Goal: Information Seeking & Learning: Learn about a topic

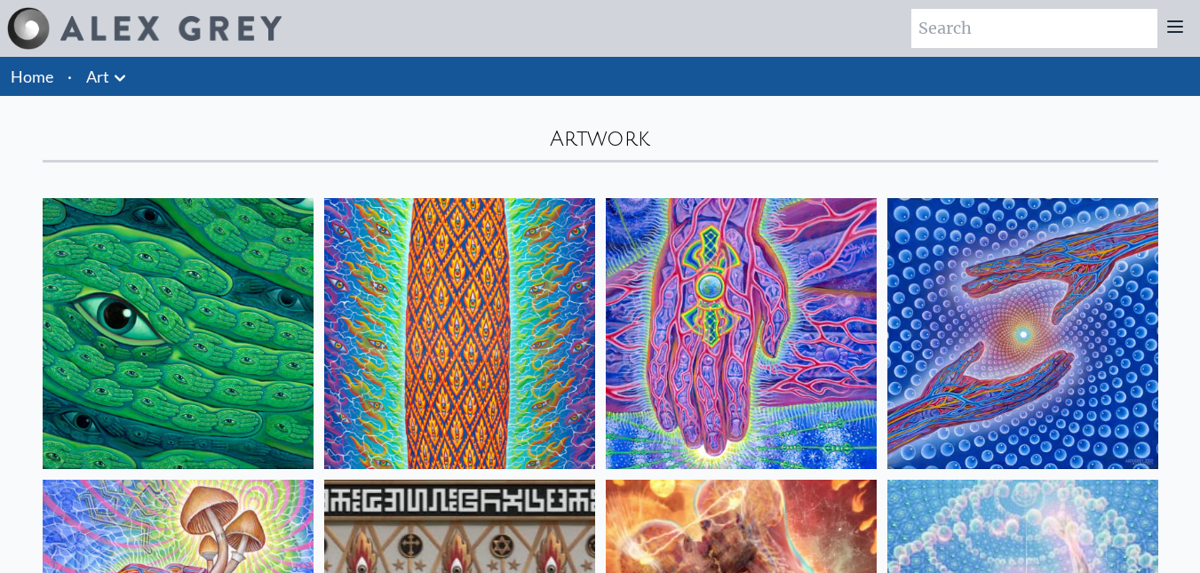
click at [120, 80] on icon at bounding box center [120, 78] width 11 height 6
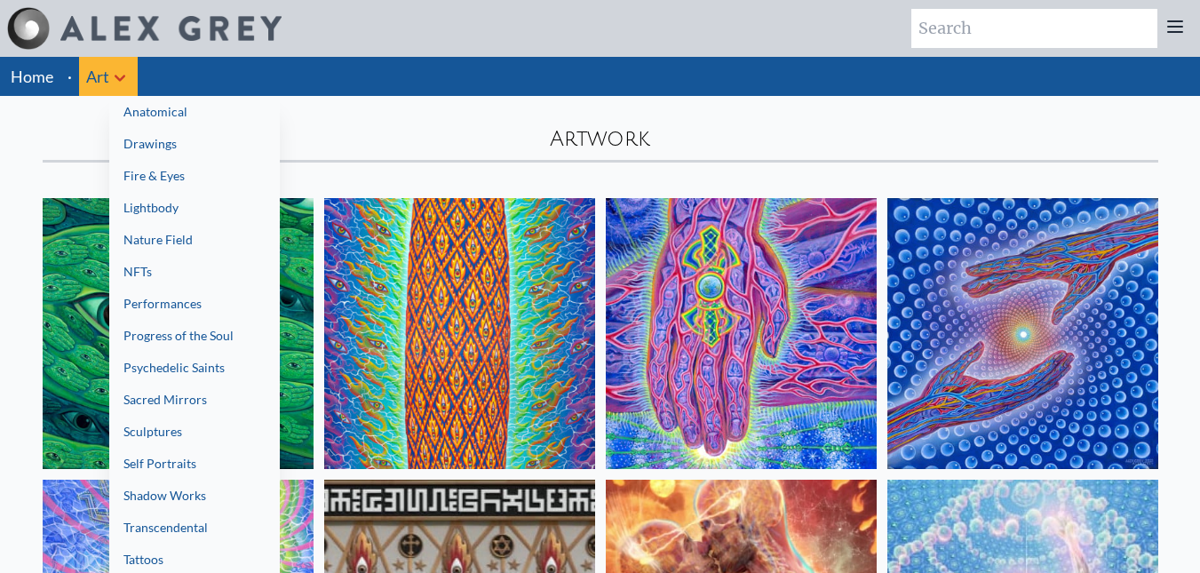
click at [176, 171] on link "Fire & Eyes" at bounding box center [194, 176] width 170 height 32
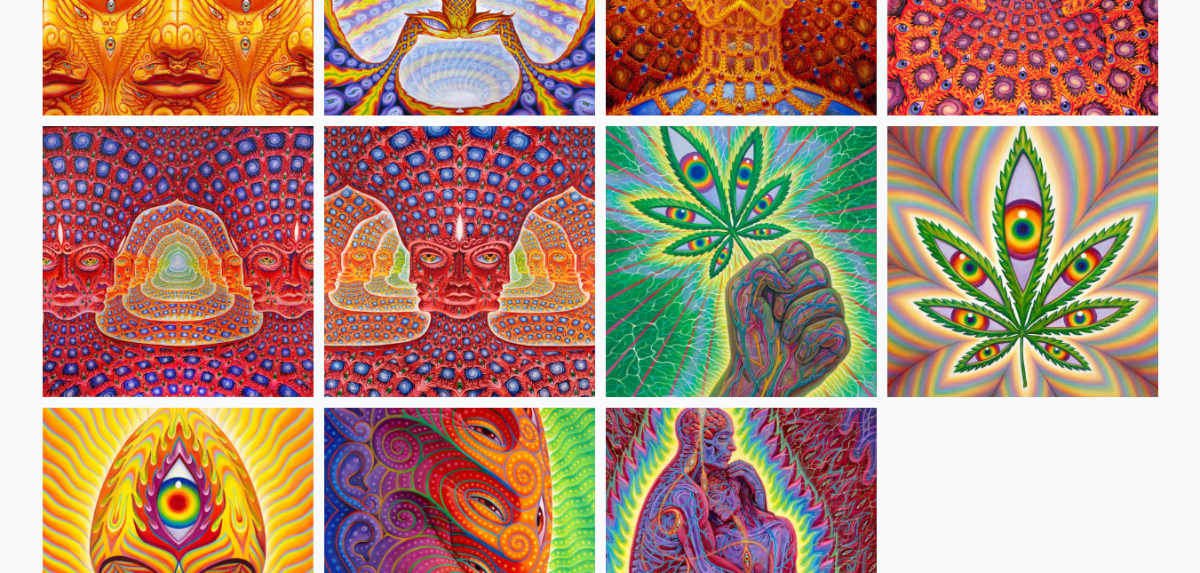
scroll to position [1776, 0]
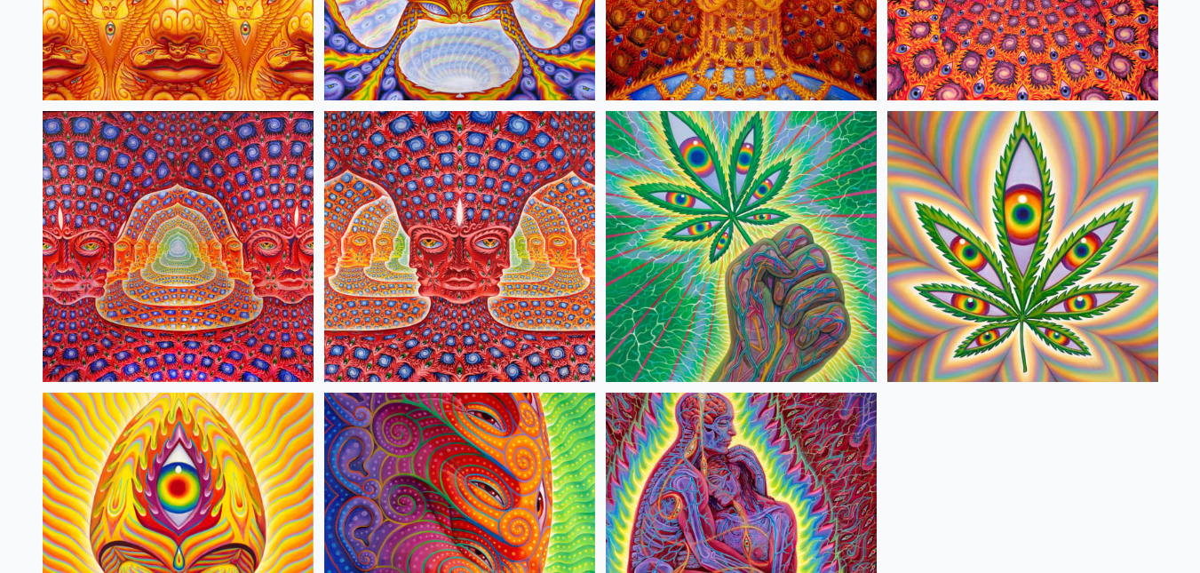
click at [440, 241] on img at bounding box center [459, 246] width 271 height 271
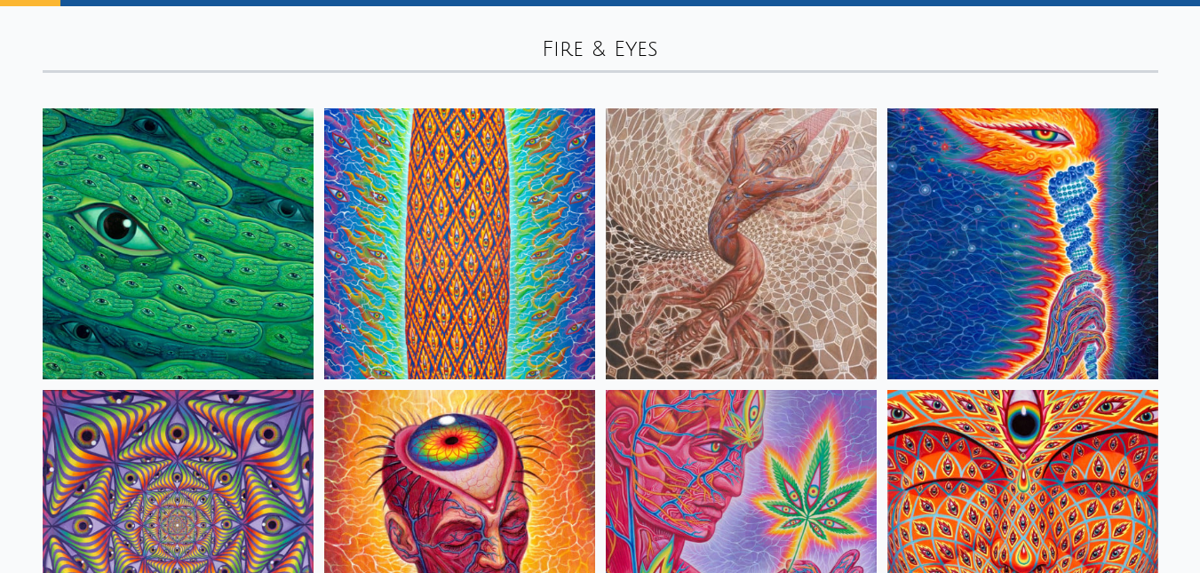
scroll to position [89, 0]
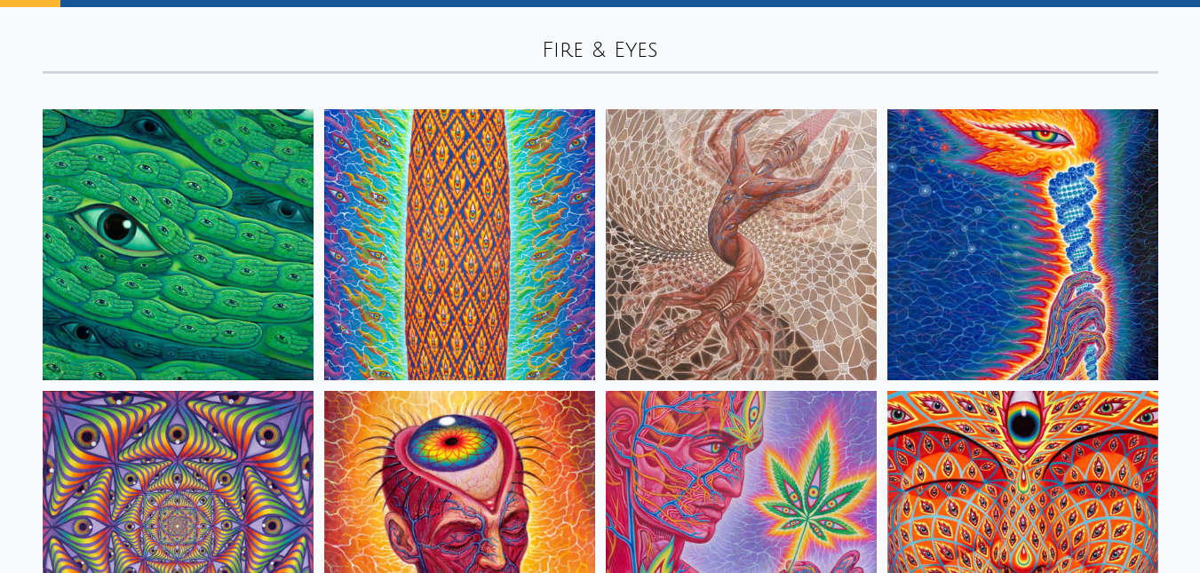
click at [1022, 247] on img at bounding box center [1022, 244] width 271 height 271
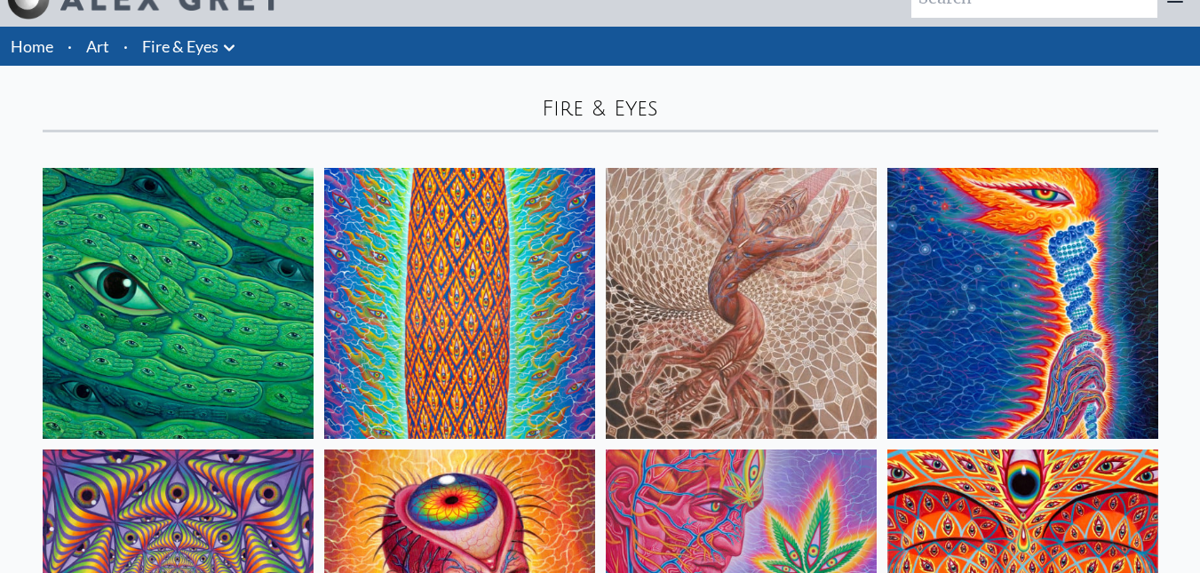
scroll to position [0, 0]
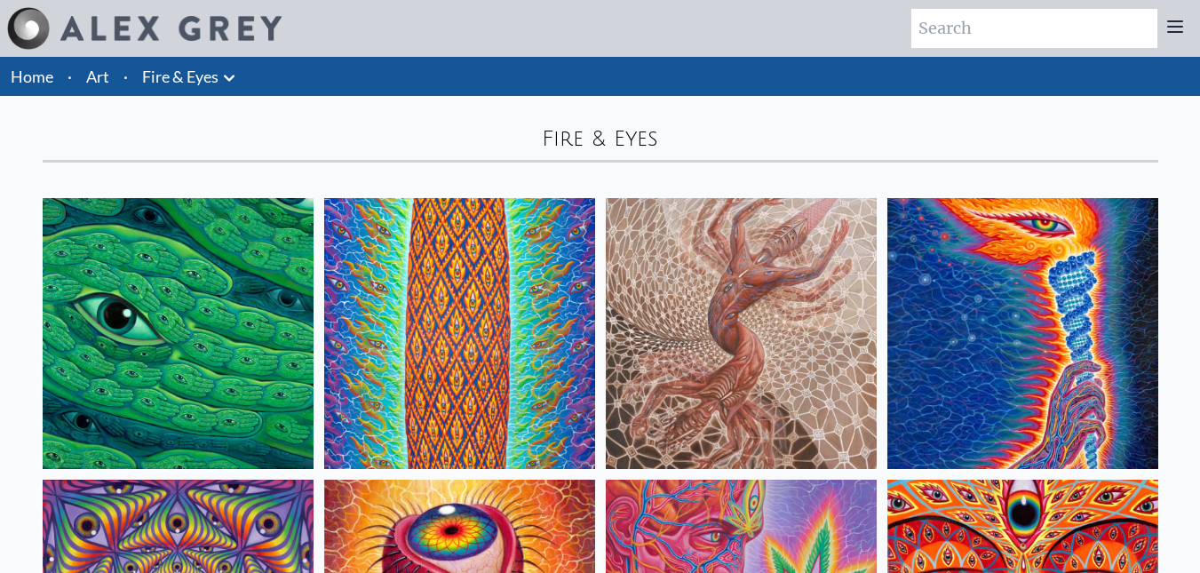
click at [194, 75] on link "Fire & Eyes" at bounding box center [180, 76] width 76 height 25
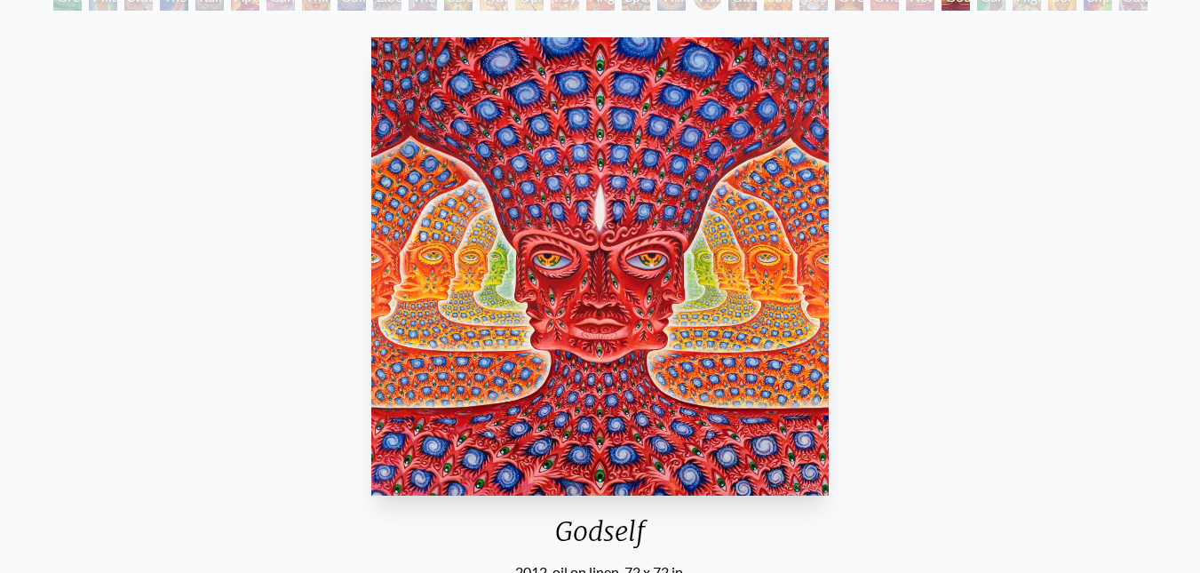
scroll to position [89, 0]
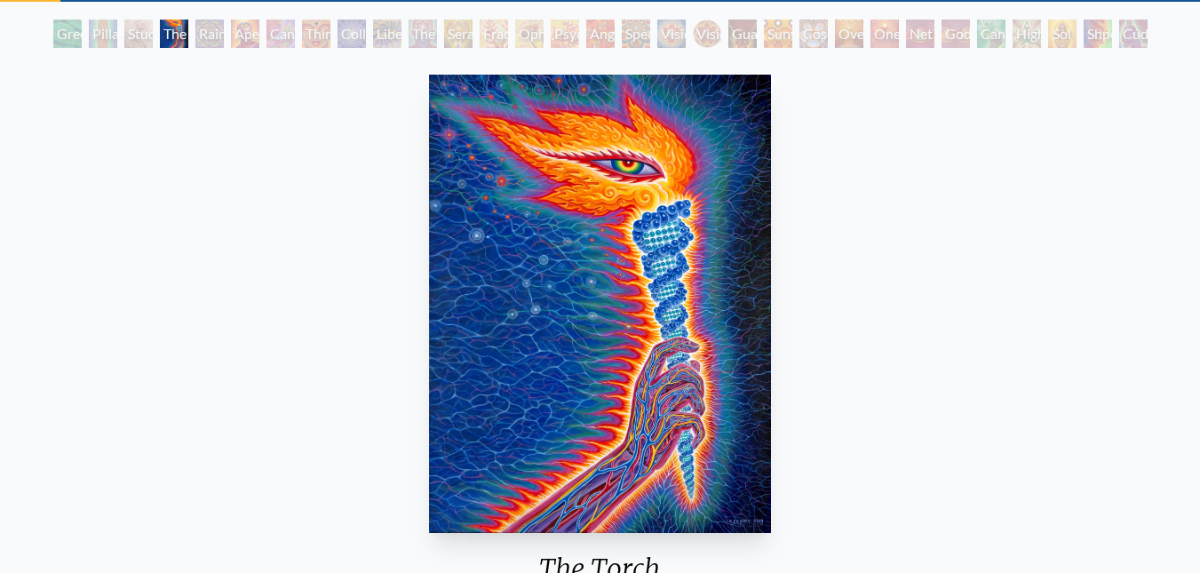
scroll to position [89, 0]
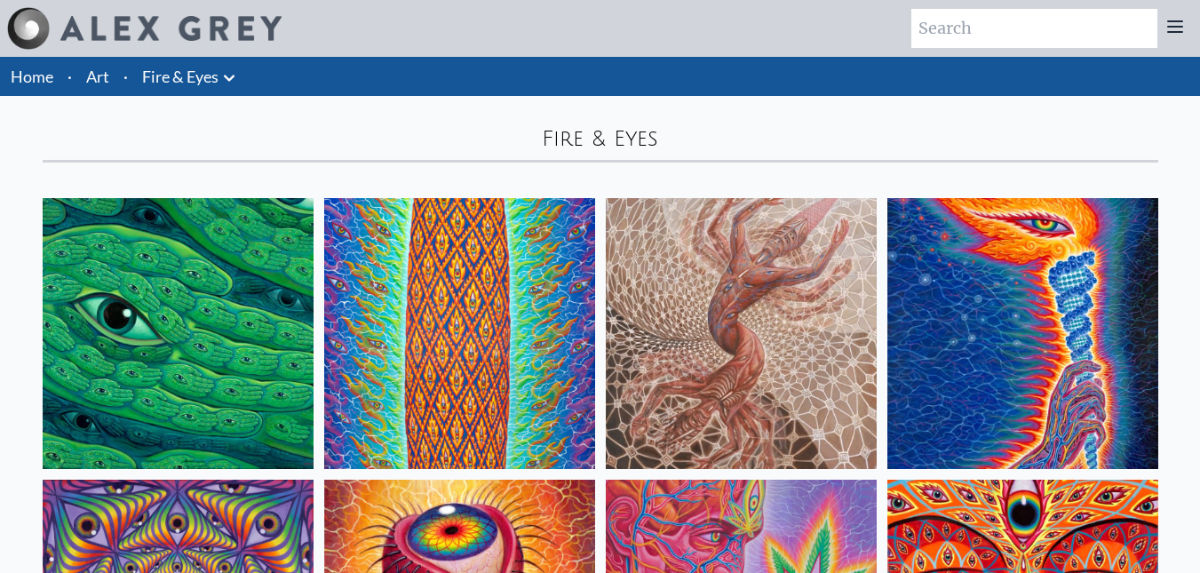
click at [107, 69] on link "Art" at bounding box center [97, 76] width 23 height 25
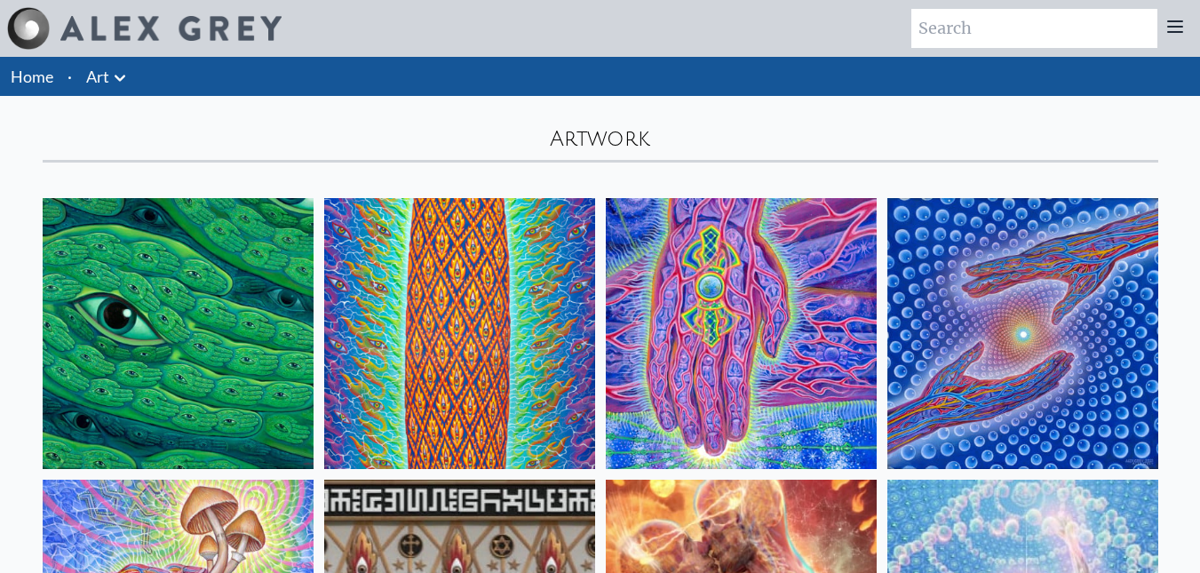
click at [123, 83] on icon at bounding box center [119, 77] width 21 height 21
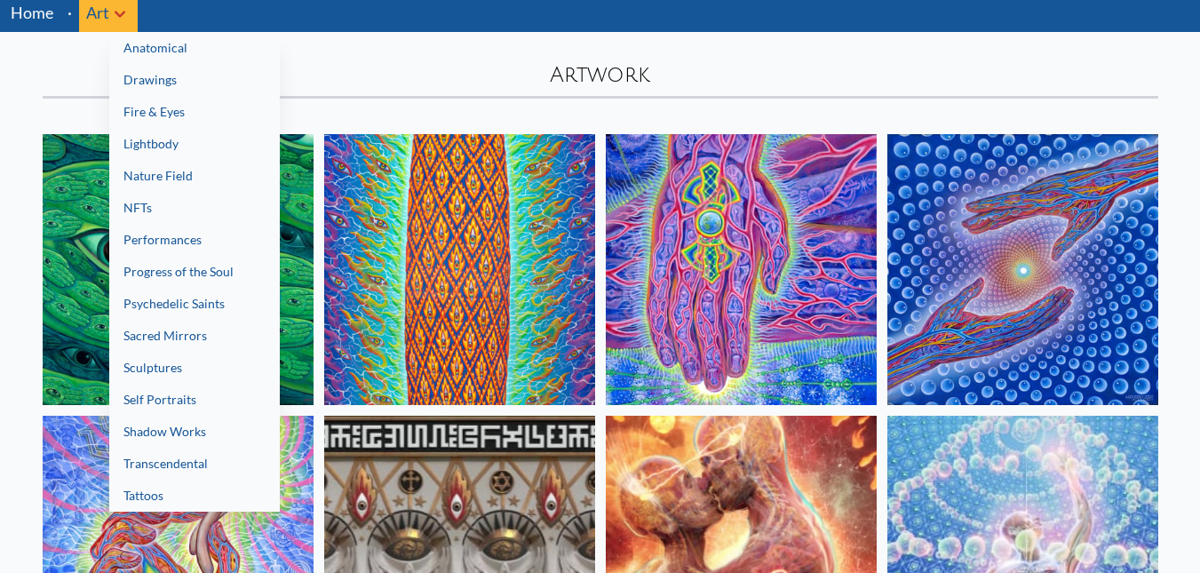
scroll to position [89, 0]
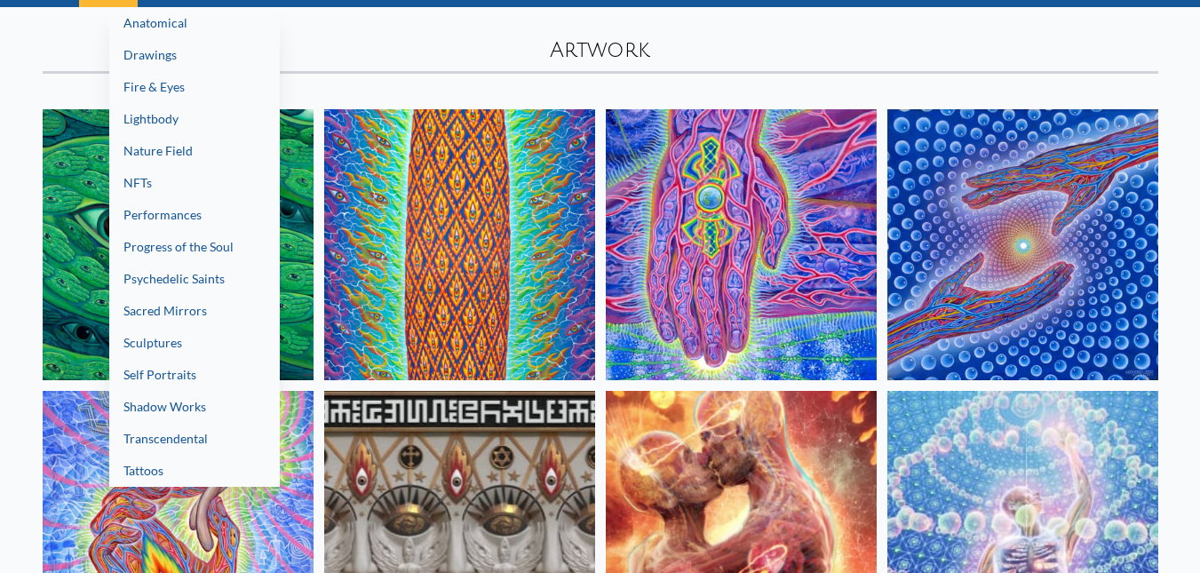
click at [207, 476] on link "Tattoos" at bounding box center [194, 471] width 170 height 32
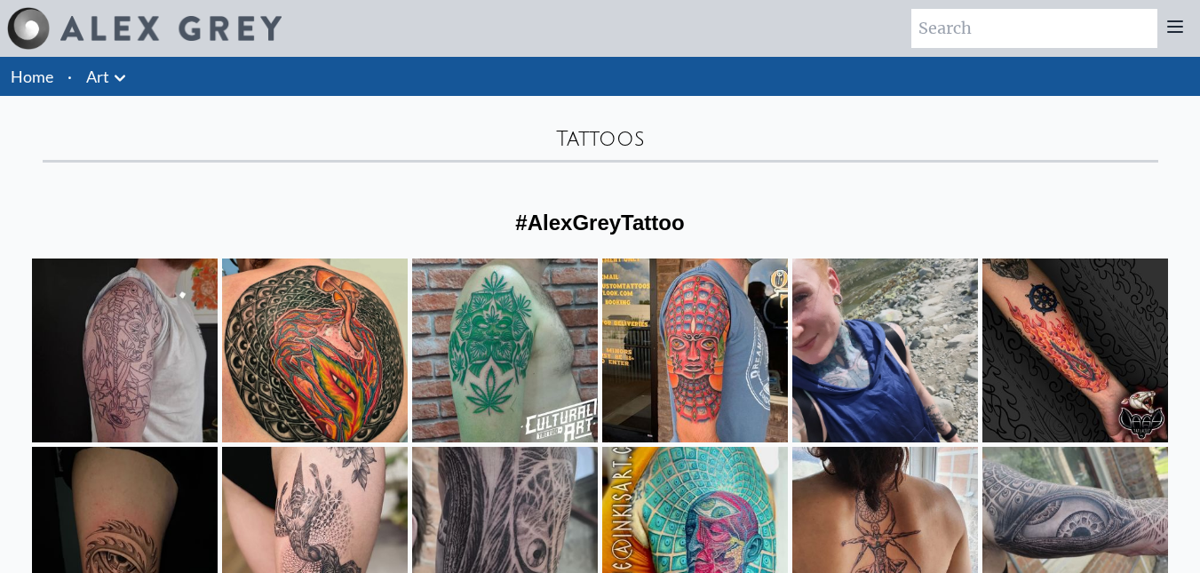
click at [126, 81] on icon at bounding box center [119, 77] width 21 height 21
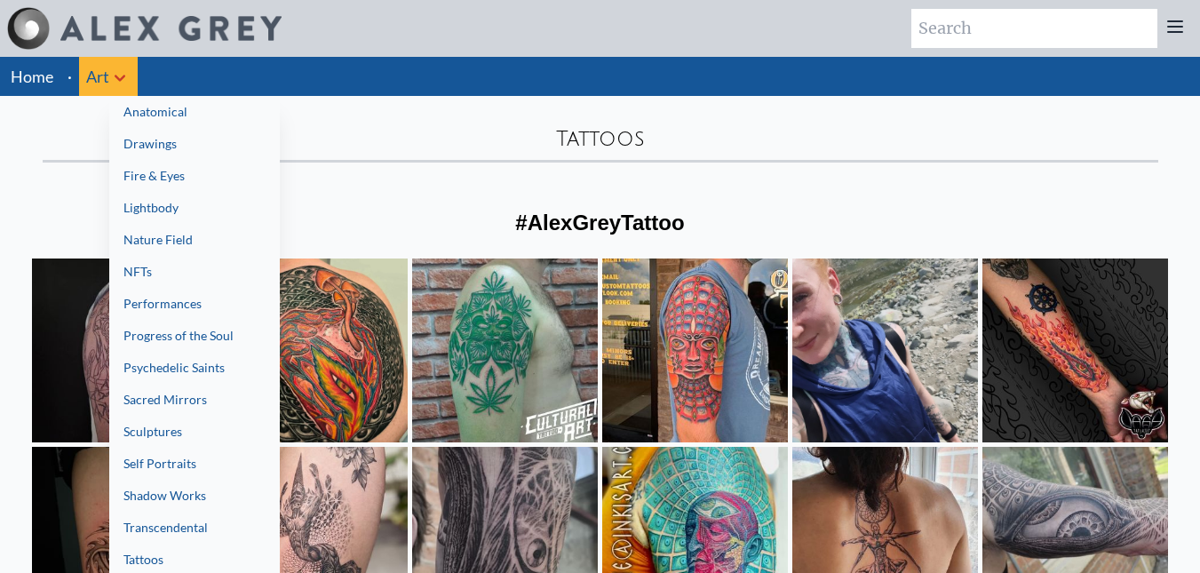
click at [987, 29] on div at bounding box center [600, 286] width 1200 height 573
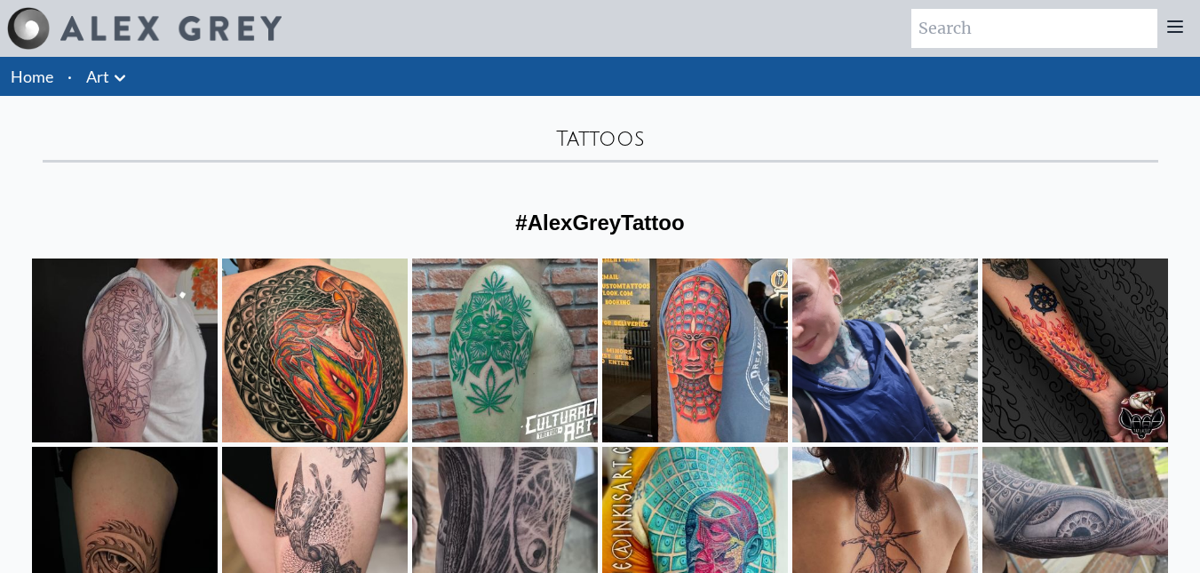
click at [987, 30] on input "search" at bounding box center [1034, 28] width 246 height 39
type input "tool"
click at [120, 76] on icon at bounding box center [119, 77] width 21 height 21
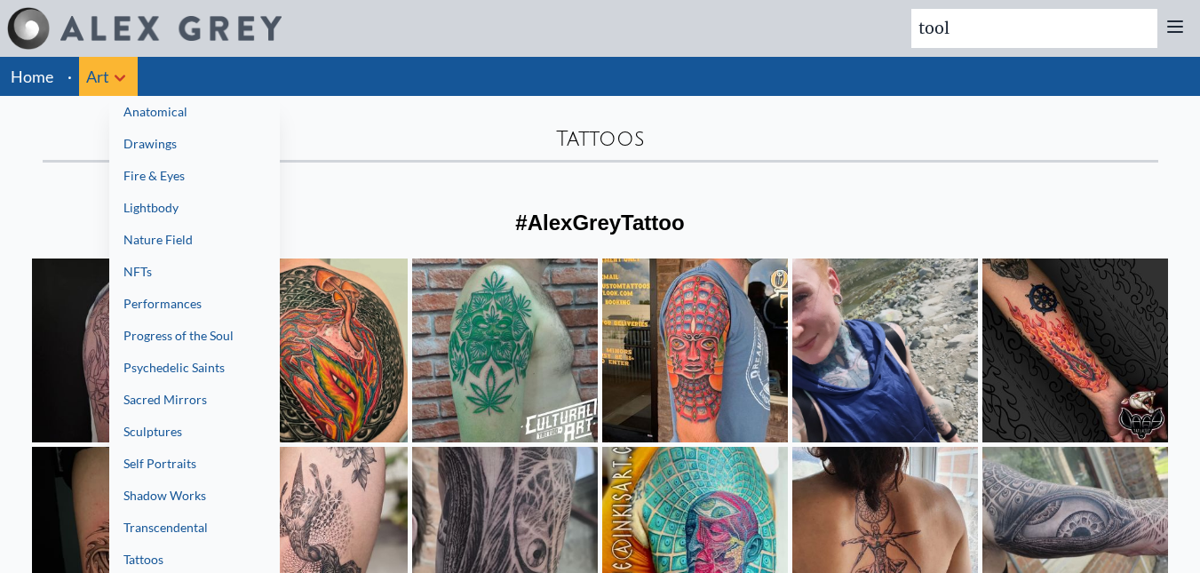
click at [194, 209] on link "Lightbody" at bounding box center [194, 208] width 170 height 32
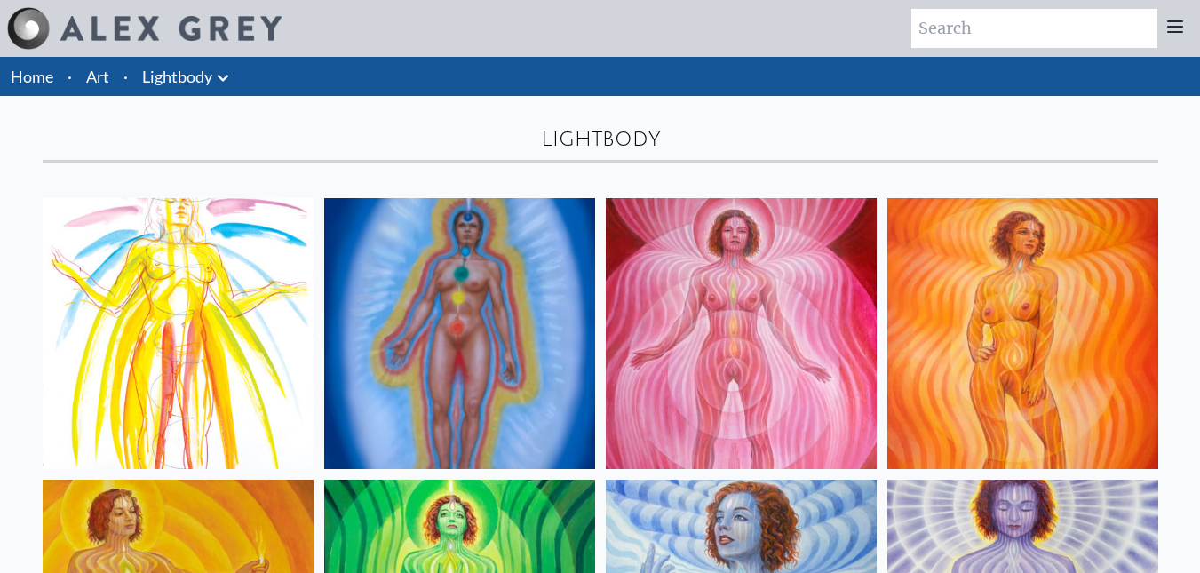
click at [115, 82] on li "Art" at bounding box center [97, 76] width 37 height 39
click at [102, 83] on link "Art" at bounding box center [97, 76] width 23 height 25
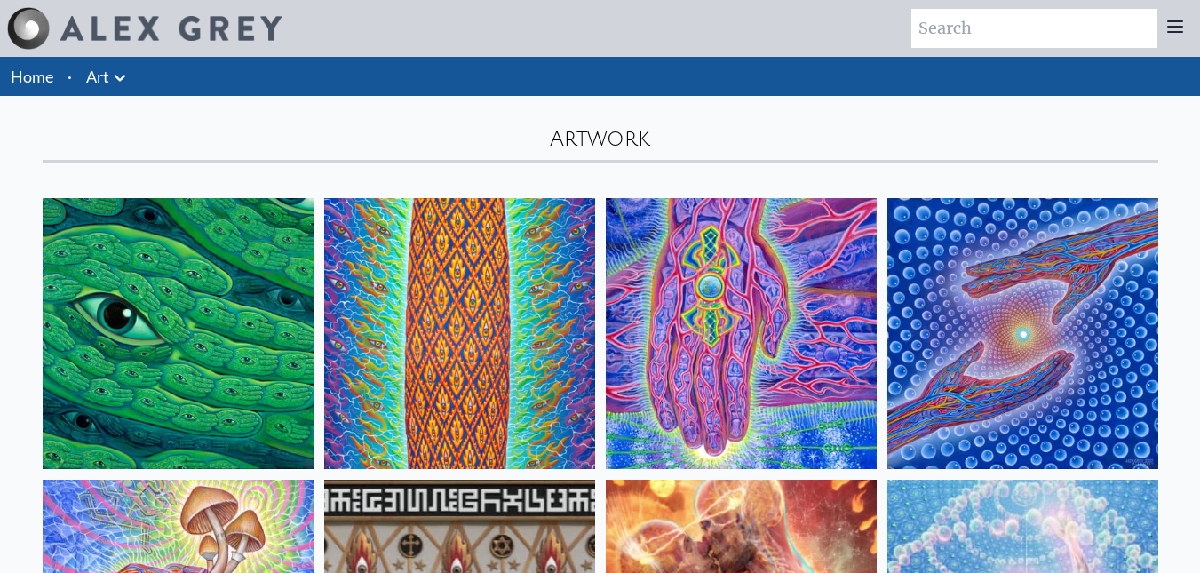
click at [120, 75] on icon at bounding box center [119, 77] width 21 height 21
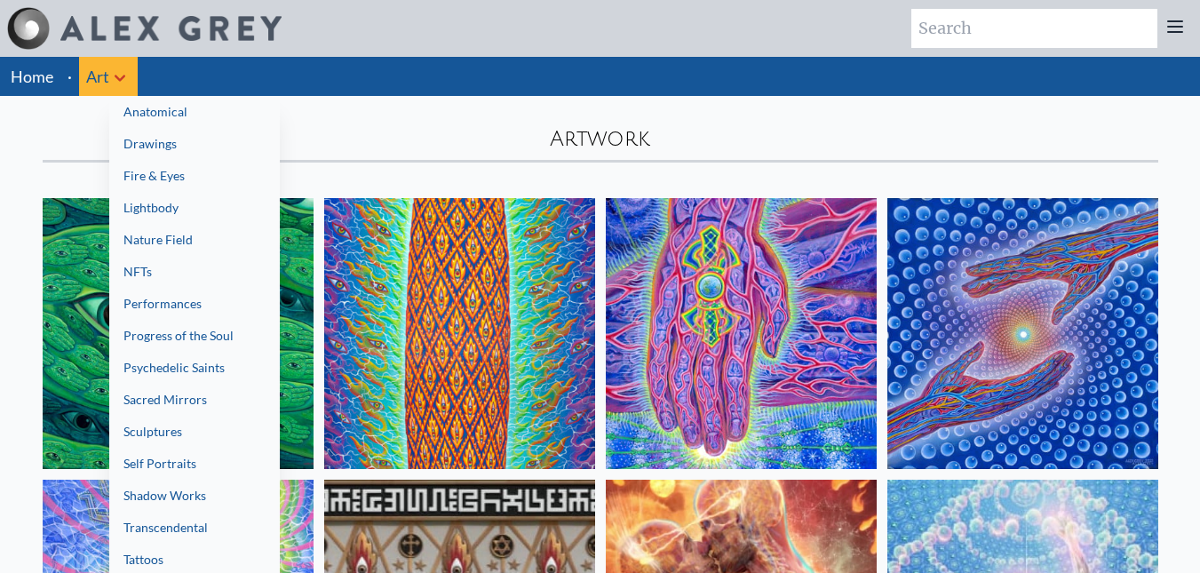
click at [177, 142] on link "Drawings" at bounding box center [194, 144] width 170 height 32
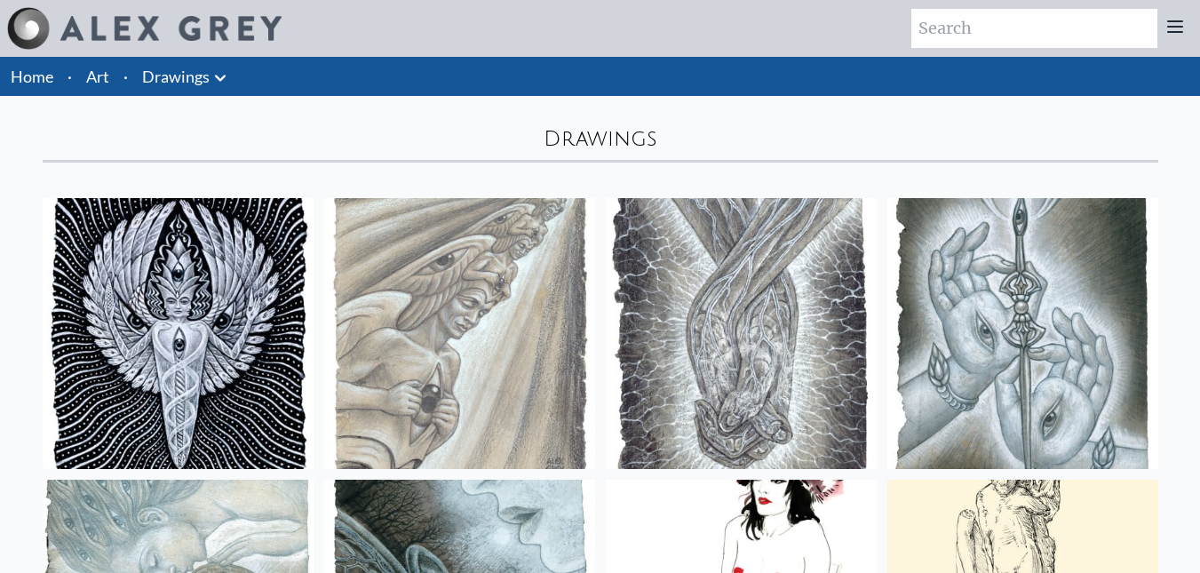
click at [107, 82] on link "Art" at bounding box center [97, 76] width 23 height 25
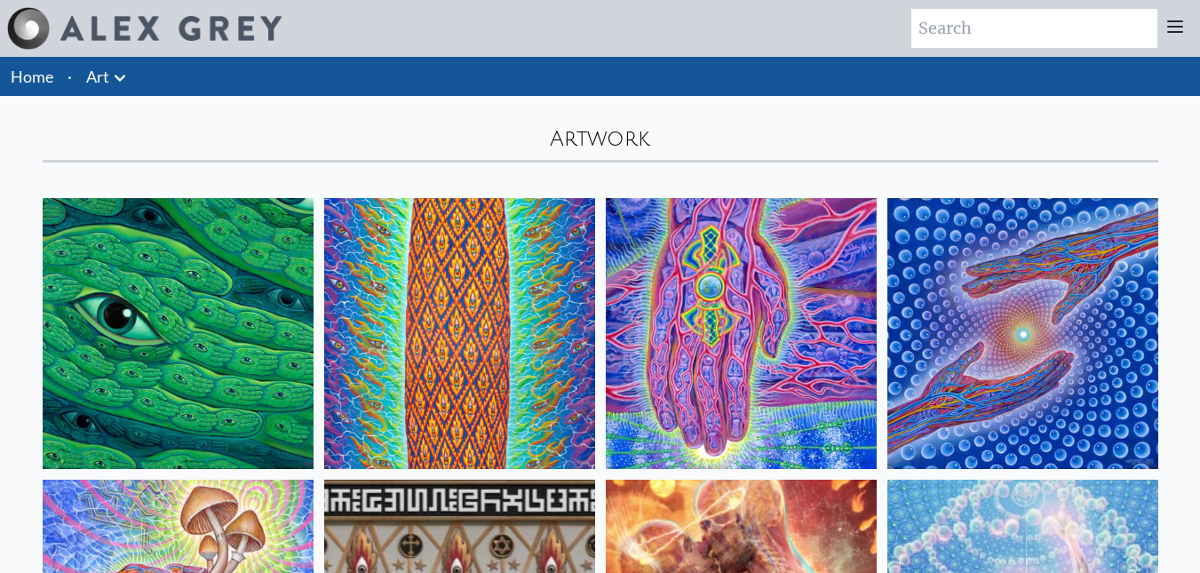
click at [122, 75] on icon at bounding box center [119, 77] width 21 height 21
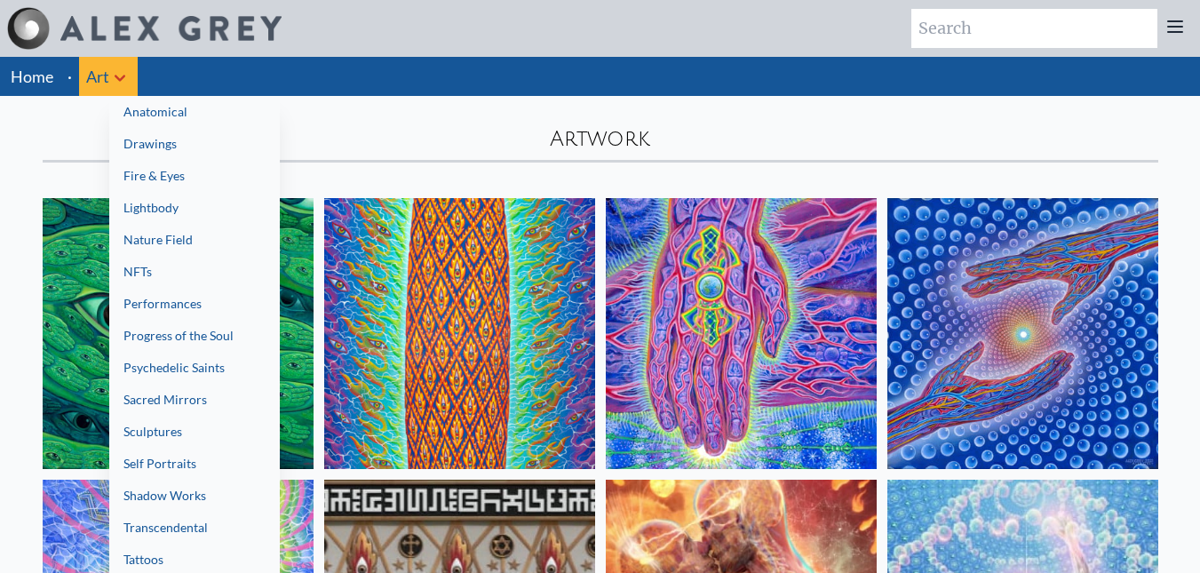
click at [195, 237] on link "Nature Field" at bounding box center [194, 240] width 170 height 32
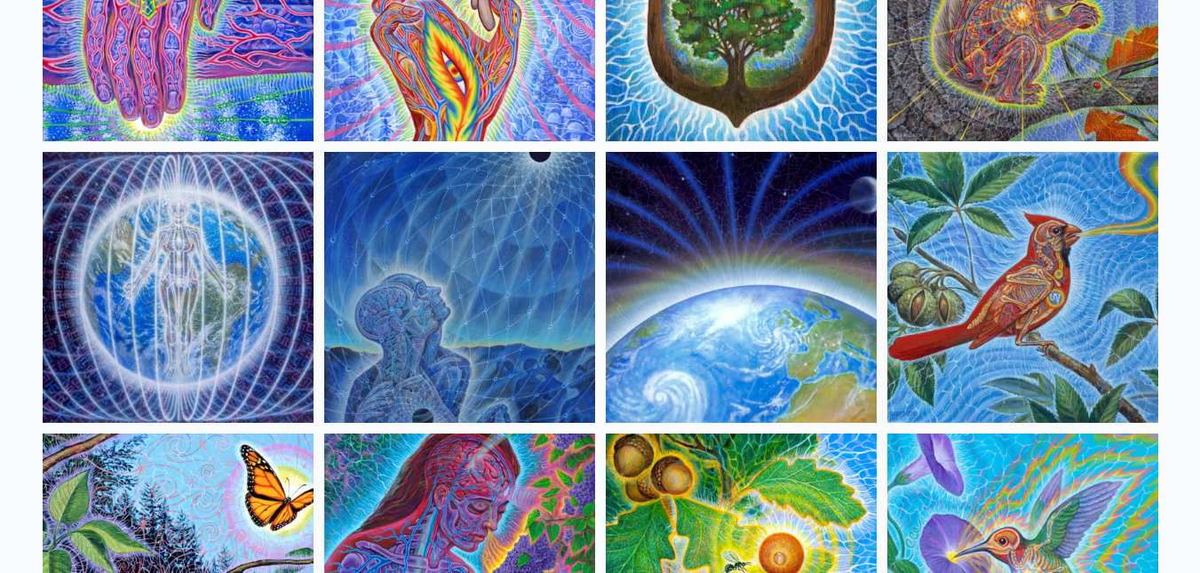
scroll to position [355, 0]
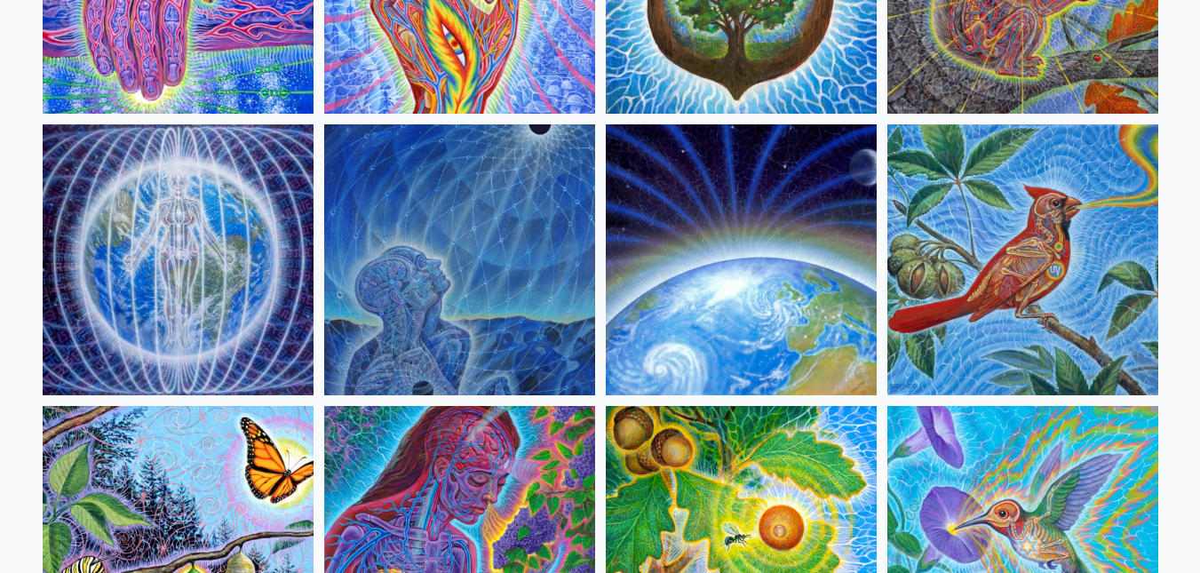
drag, startPoint x: 323, startPoint y: 142, endPoint x: 12, endPoint y: 197, distance: 316.5
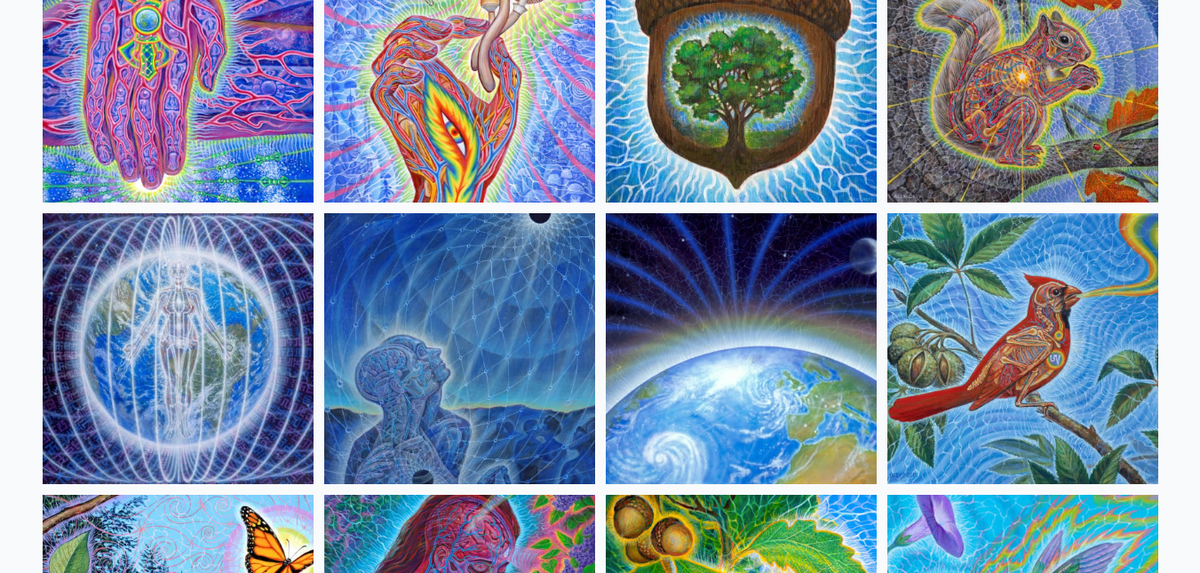
scroll to position [0, 0]
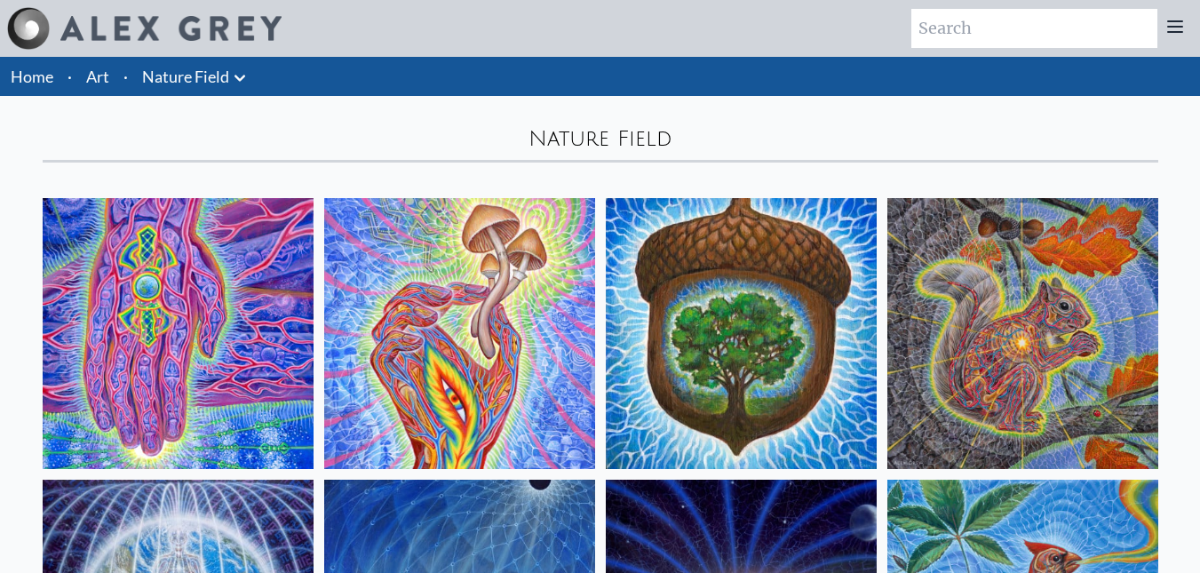
click at [107, 91] on li "Art" at bounding box center [97, 76] width 37 height 39
click at [79, 90] on li "Art" at bounding box center [97, 76] width 37 height 39
drag, startPoint x: 99, startPoint y: 73, endPoint x: 93, endPoint y: 65, distance: 9.6
click at [93, 65] on link "Art" at bounding box center [97, 76] width 23 height 25
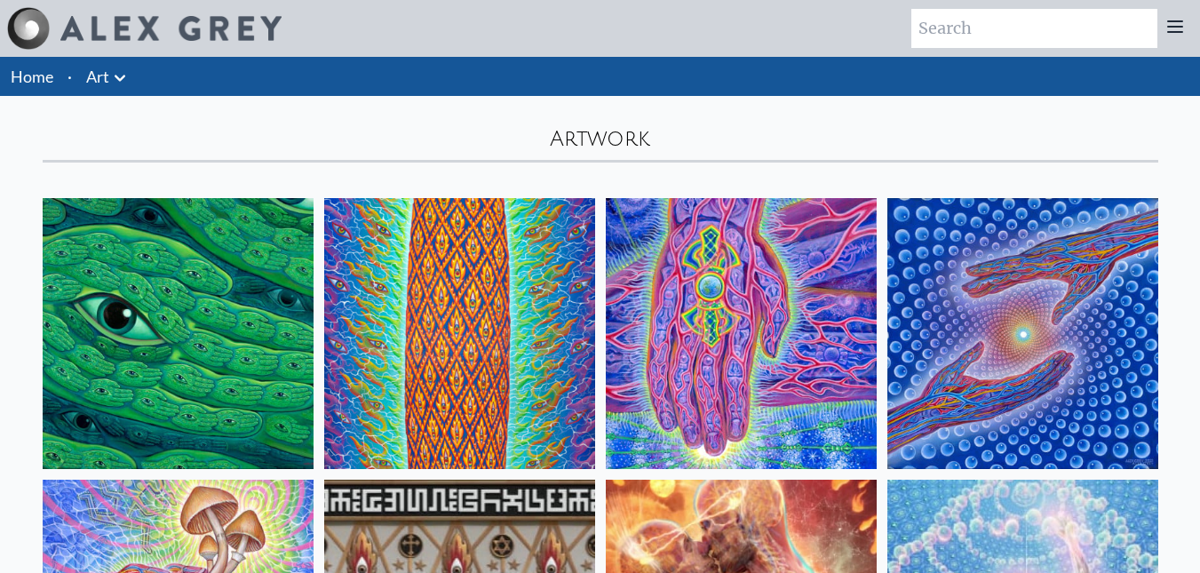
scroll to position [178, 0]
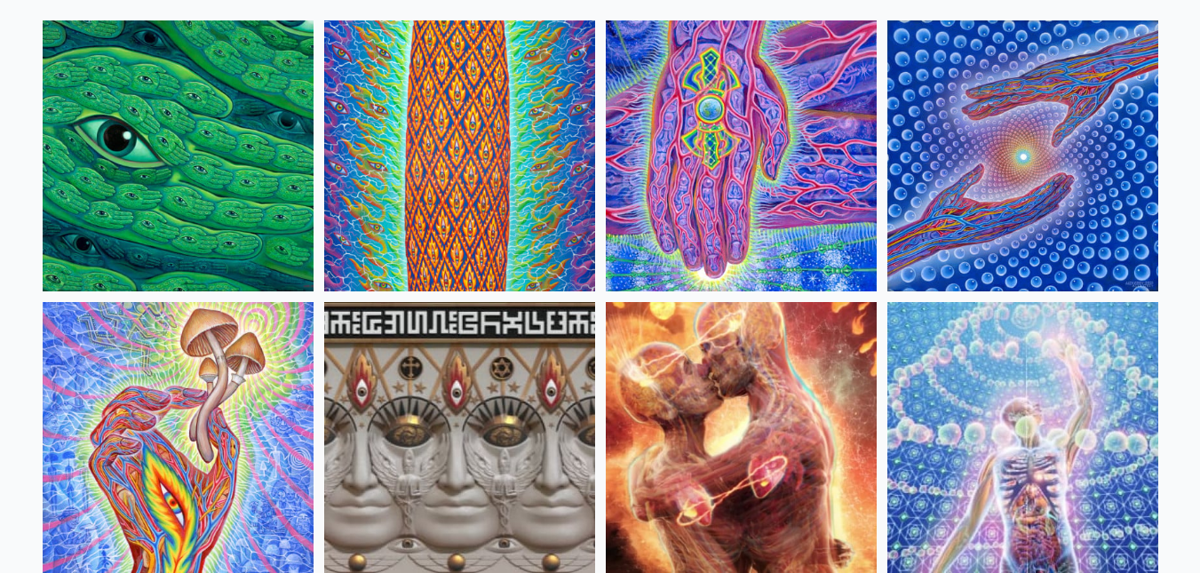
click at [1044, 122] on img at bounding box center [1022, 155] width 271 height 271
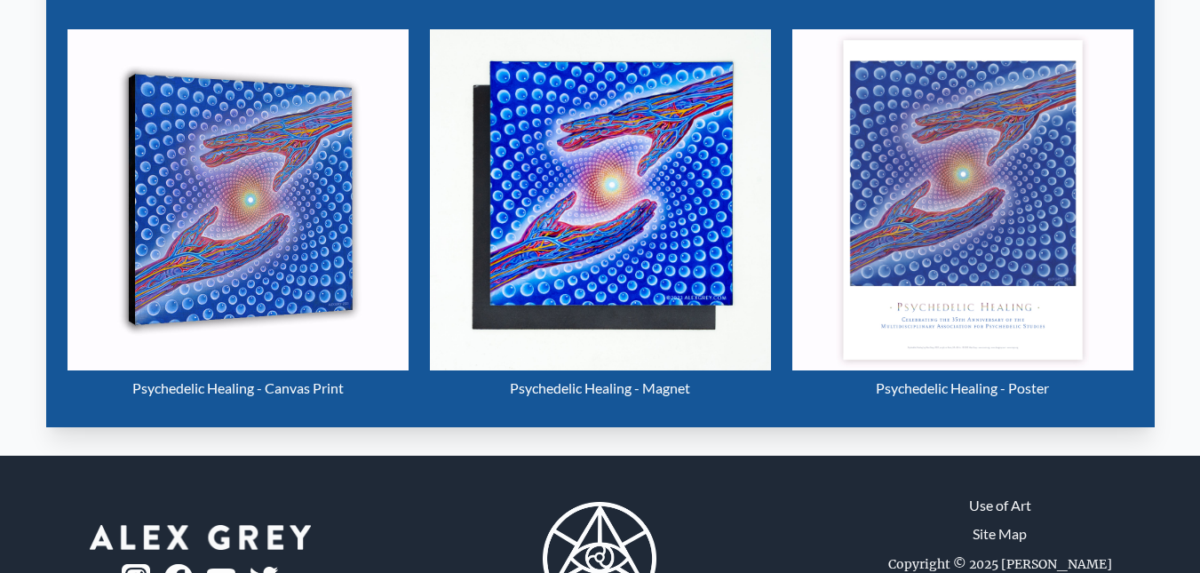
scroll to position [709, 0]
